Goal: Check status: Check status

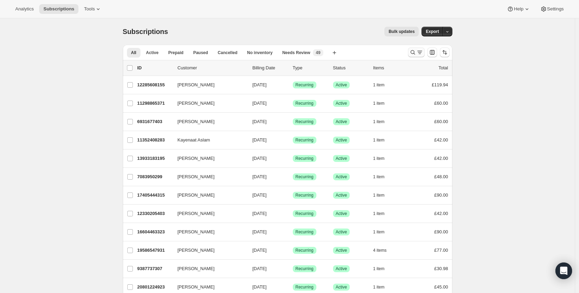
click at [412, 52] on icon "Search and filter results" at bounding box center [412, 52] width 5 height 5
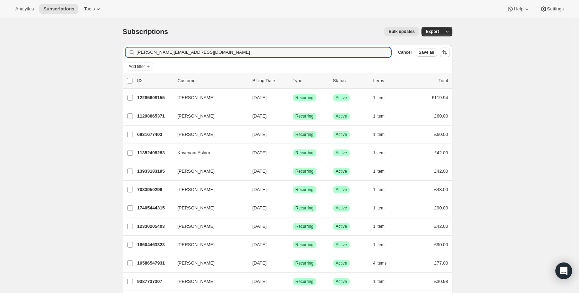
type input "[PERSON_NAME][EMAIL_ADDRESS][DOMAIN_NAME]"
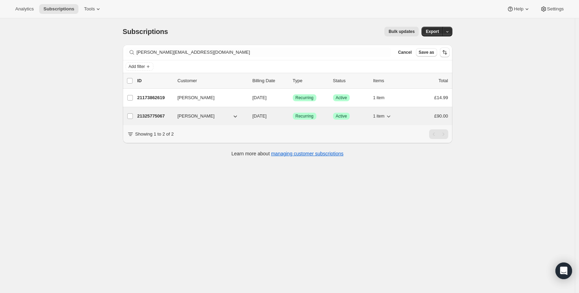
click at [174, 119] on div "21325775067 [PERSON_NAME] [DATE] Success Recurring Success Active 1 item £90.00" at bounding box center [292, 116] width 311 height 10
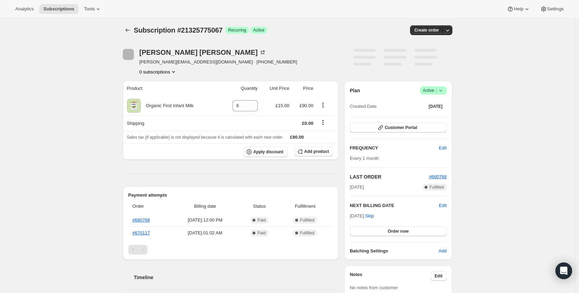
scroll to position [128, 0]
